Goal: Task Accomplishment & Management: Manage account settings

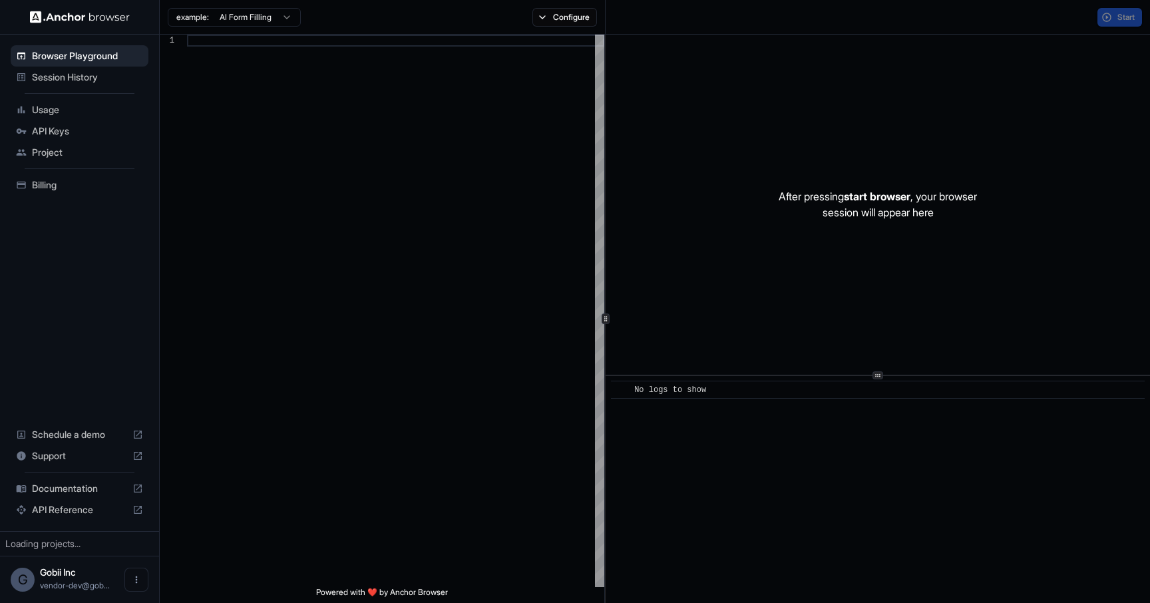
scroll to position [84, 0]
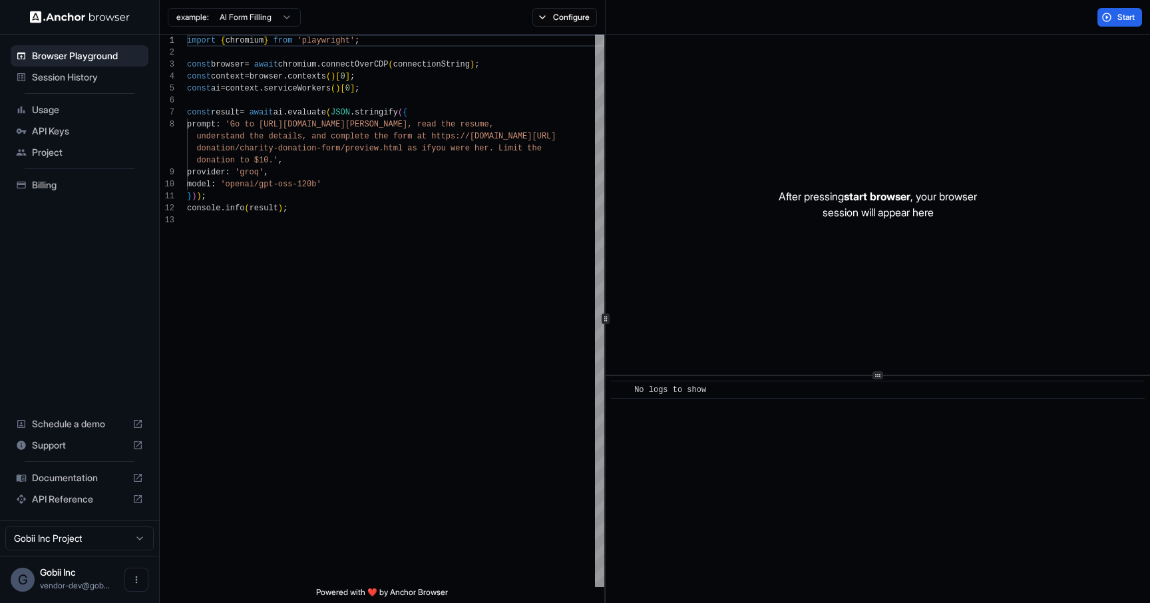
click at [47, 187] on span "Billing" at bounding box center [87, 184] width 111 height 13
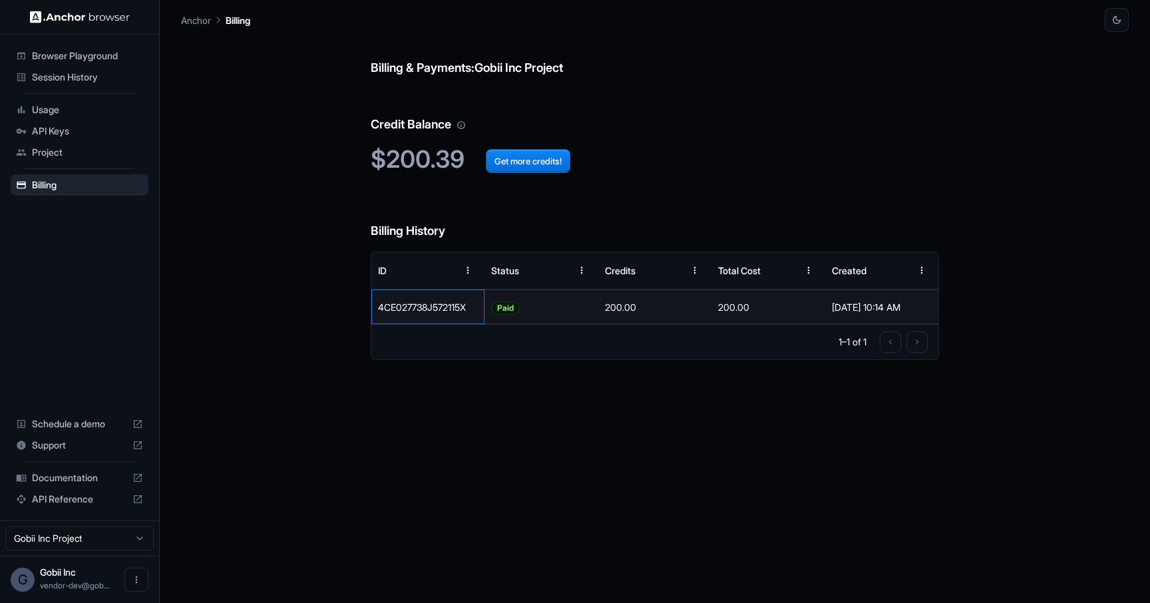
click at [443, 312] on div "4CE027738J572115X" at bounding box center [427, 307] width 113 height 35
click at [582, 298] on div "Paid" at bounding box center [541, 307] width 113 height 35
click at [683, 302] on div "200.00" at bounding box center [655, 307] width 113 height 35
click at [771, 399] on div "Billing & Payments: Gobii Inc Project Credit Balance $200.39 Get more credits! …" at bounding box center [655, 317] width 569 height 571
